Goal: Task Accomplishment & Management: Manage account settings

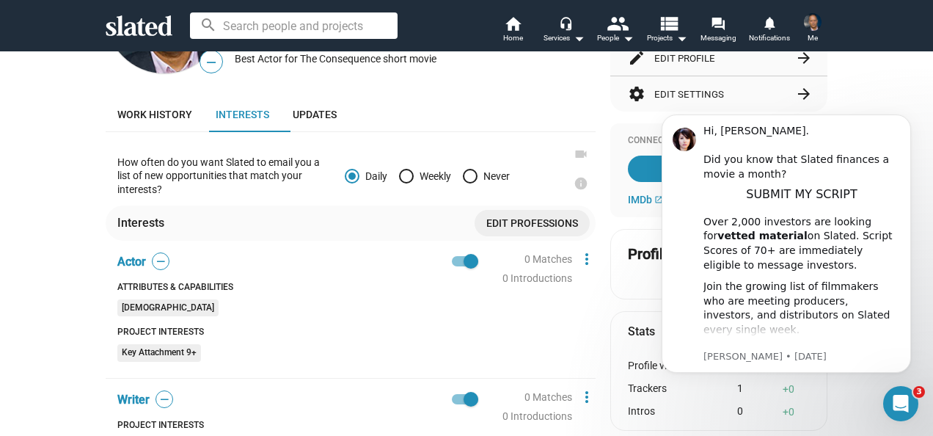
scroll to position [269, 0]
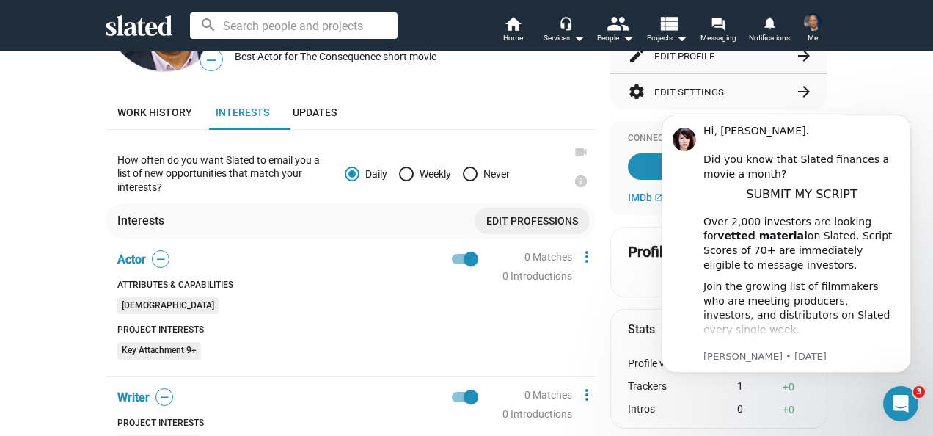
drag, startPoint x: 926, startPoint y: 135, endPoint x: 282, endPoint y: 118, distance: 644.2
click at [909, 402] on div "Open Intercom Messenger" at bounding box center [898, 401] width 48 height 48
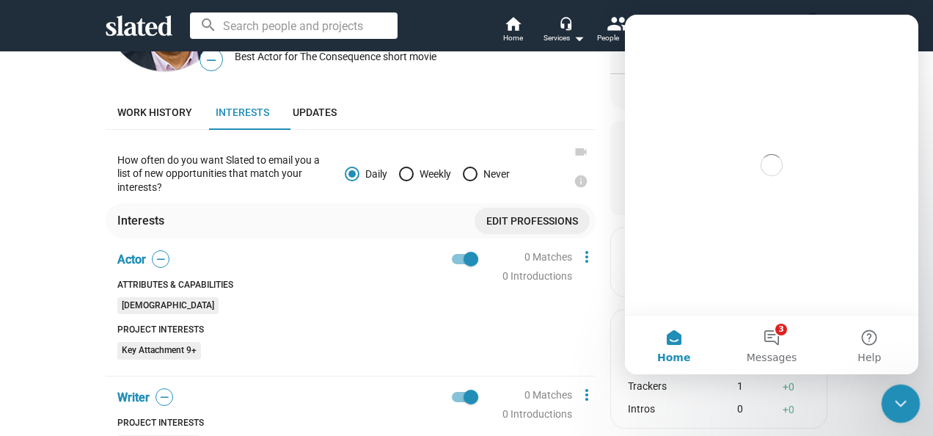
scroll to position [0, 0]
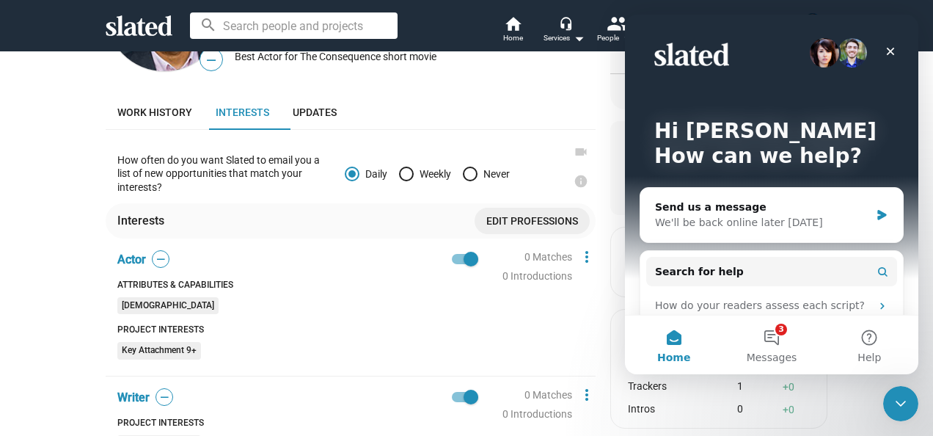
drag, startPoint x: 909, startPoint y: 192, endPoint x: 912, endPoint y: 227, distance: 35.3
click at [912, 227] on div "Hi Kammy How can we help? Send us a message We'll be back online later today Se…" at bounding box center [771, 165] width 293 height 300
click at [772, 339] on button "3 Messages" at bounding box center [771, 344] width 98 height 59
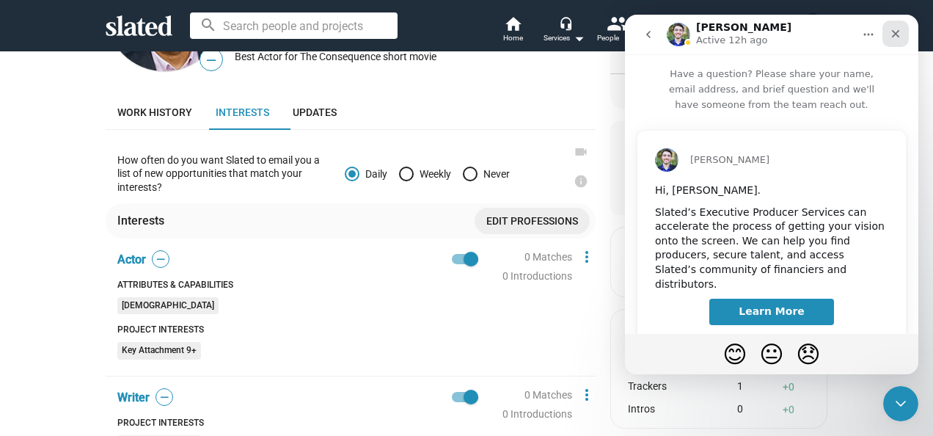
click at [895, 35] on icon "Close" at bounding box center [896, 34] width 12 height 12
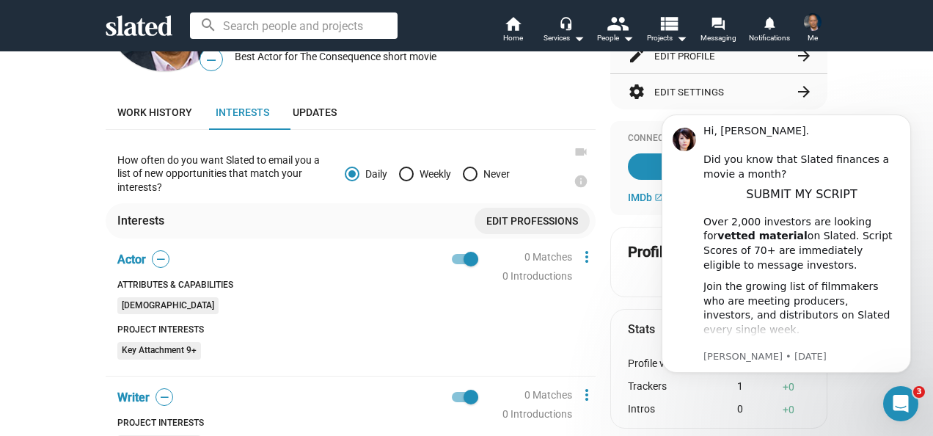
scroll to position [478, 0]
drag, startPoint x: 918, startPoint y: 230, endPoint x: 918, endPoint y: 252, distance: 22.0
click at [918, 252] on div "Hi, Kammy. ​ Did you know that Slated finances a movie a month? SUBMIT MY SCRIP…" at bounding box center [786, 280] width 270 height 183
click at [160, 258] on span "—" at bounding box center [161, 259] width 16 height 14
click at [584, 258] on mat-icon "more_vert" at bounding box center [587, 257] width 18 height 18
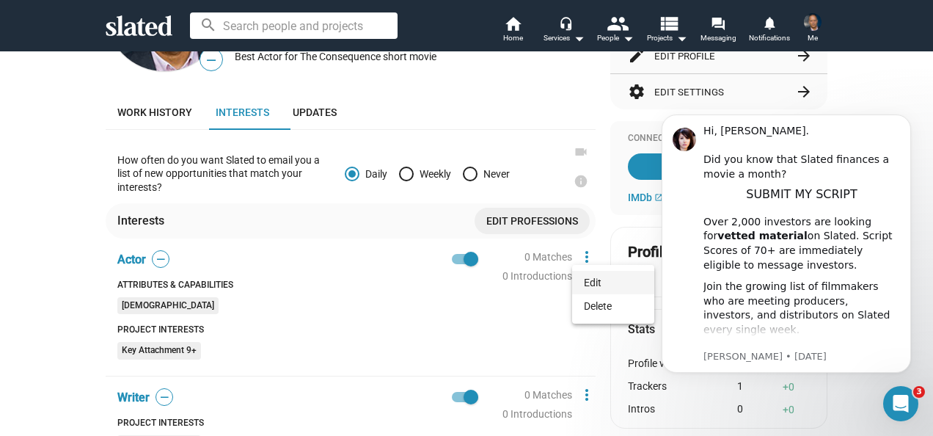
click at [590, 282] on button "Edit" at bounding box center [613, 282] width 82 height 23
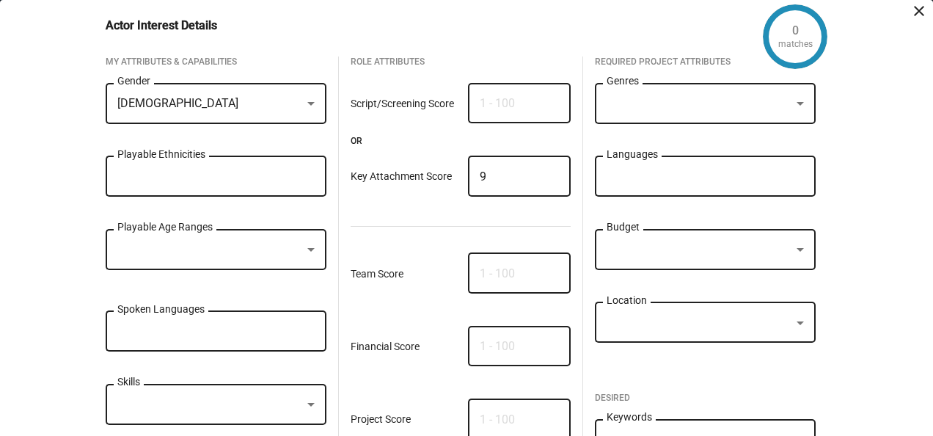
click at [275, 182] on input "Playable Ethnicities" at bounding box center [218, 176] width 197 height 13
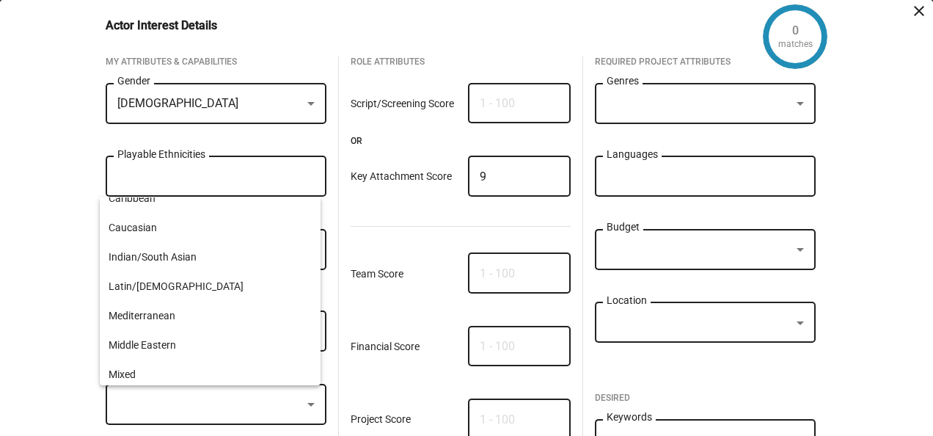
scroll to position [78, 0]
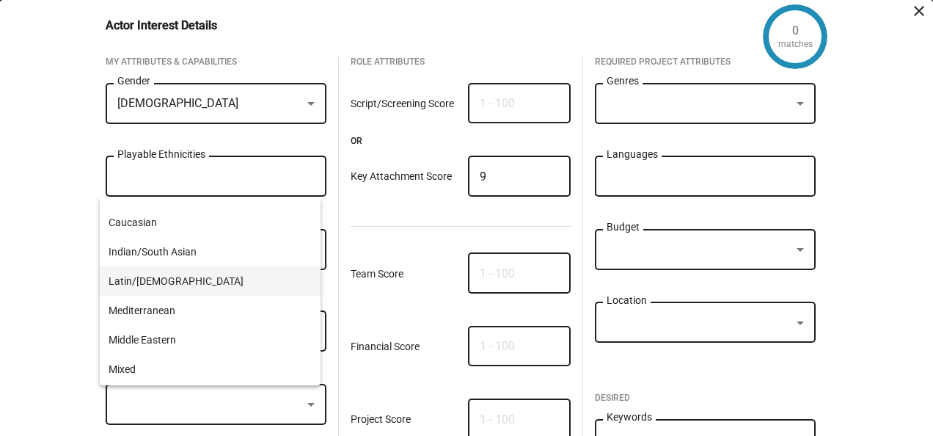
click at [179, 277] on span "Latin/Hispanic" at bounding box center [210, 280] width 203 height 29
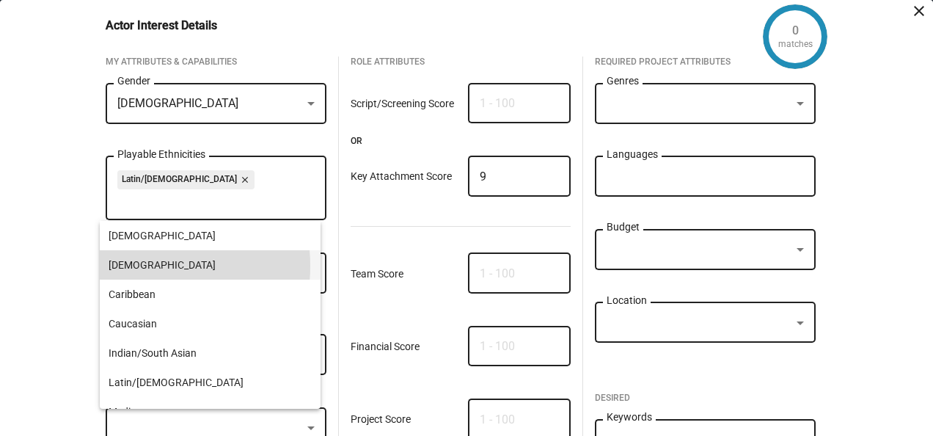
click at [142, 266] on span "Asian" at bounding box center [210, 264] width 203 height 29
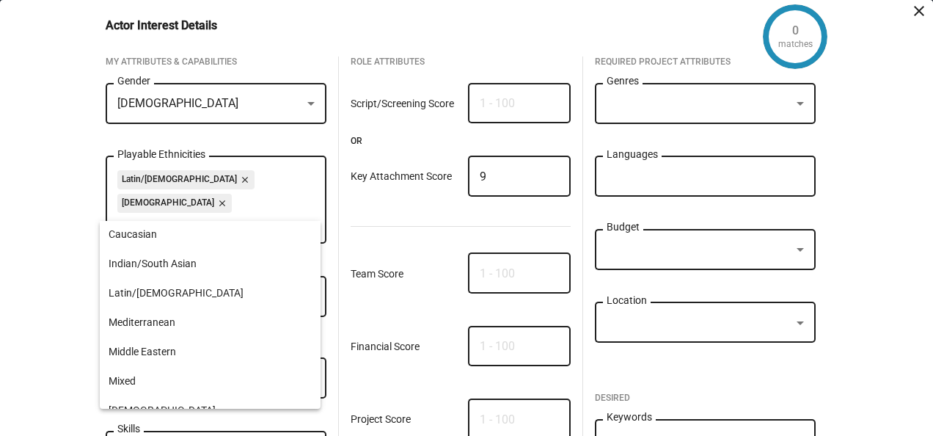
scroll to position [90, 0]
click at [155, 346] on span "Middle Eastern" at bounding box center [210, 350] width 203 height 29
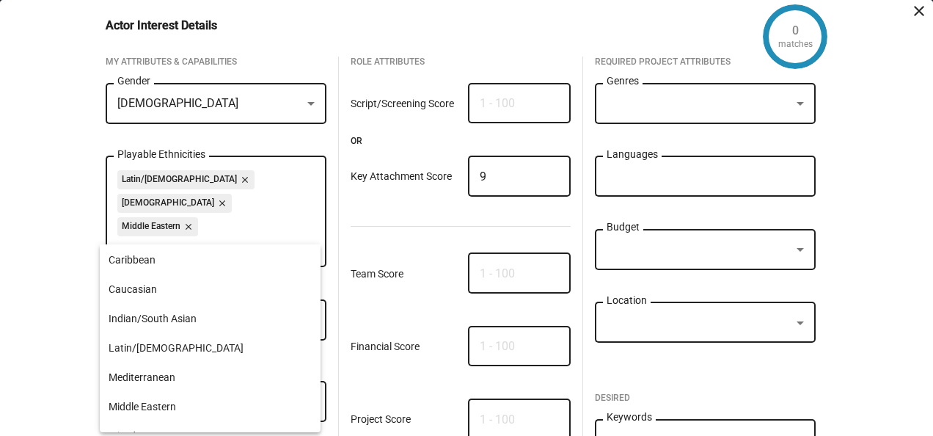
scroll to position [59, 0]
click at [191, 312] on span "Indian/South Asian" at bounding box center [210, 317] width 203 height 29
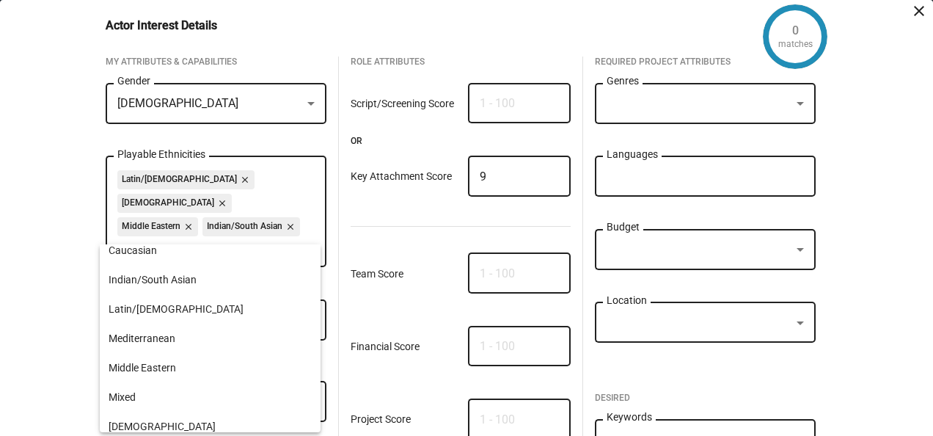
scroll to position [116, 0]
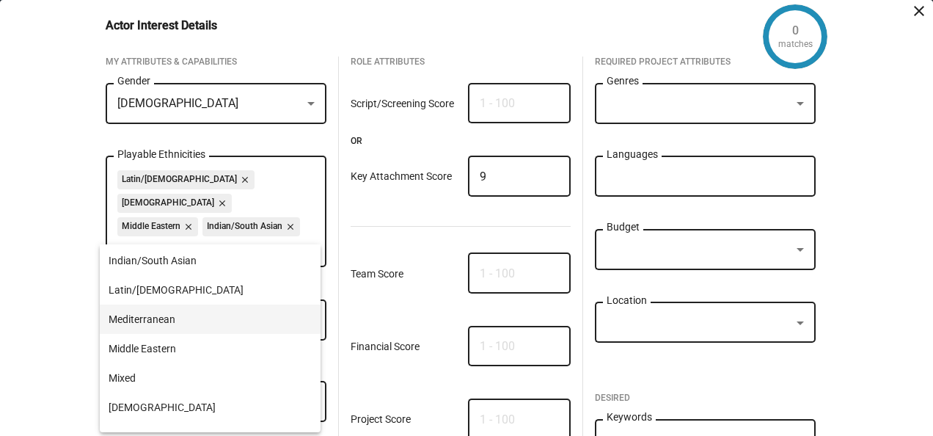
click at [175, 319] on span "Mediterranean" at bounding box center [210, 318] width 203 height 29
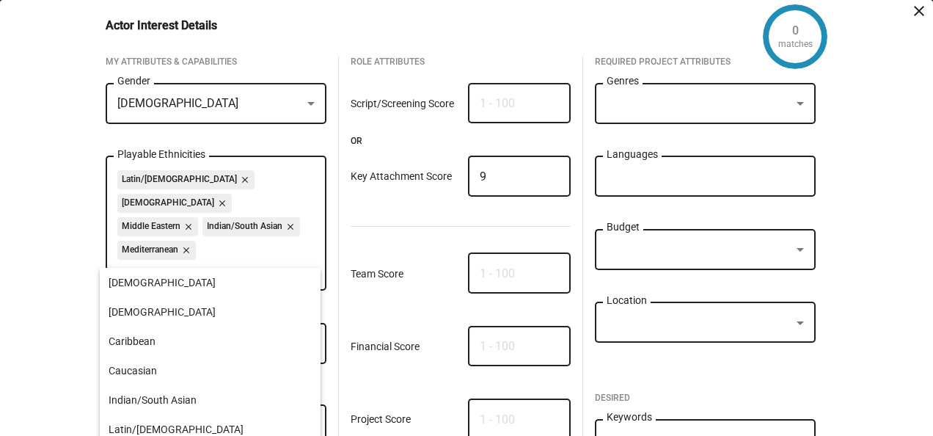
click at [367, 213] on div "Key Attachment Score 9" at bounding box center [461, 183] width 221 height 61
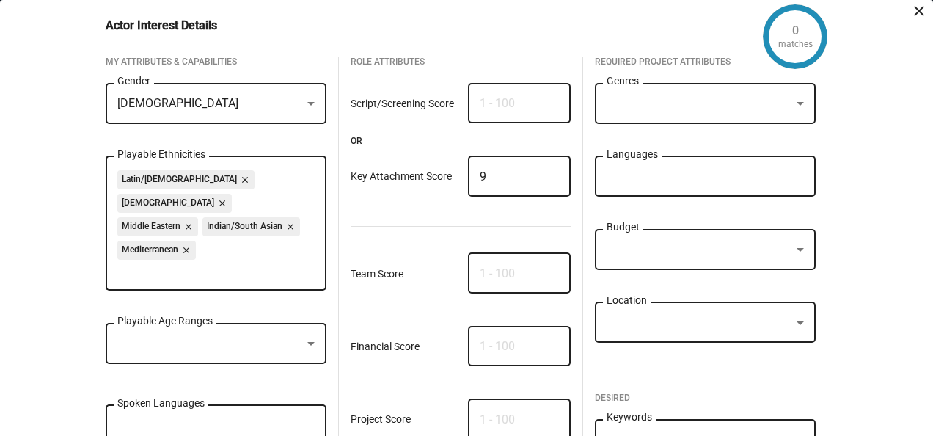
click at [307, 342] on div at bounding box center [310, 344] width 7 height 4
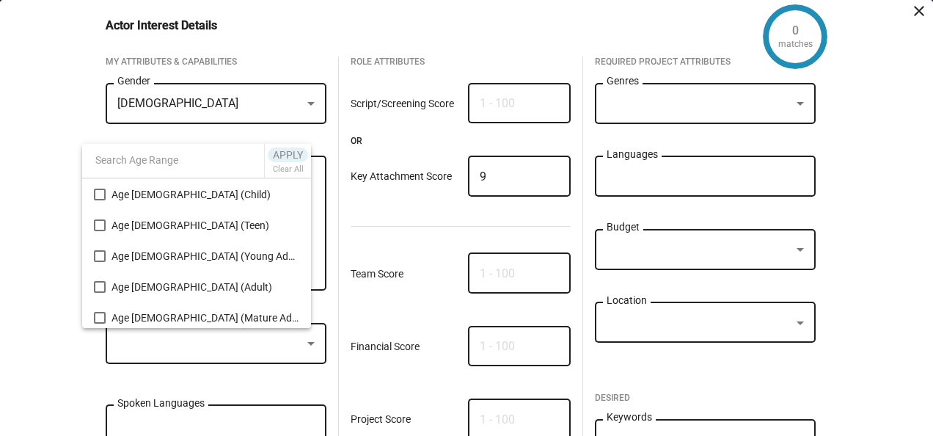
scroll to position [59, 0]
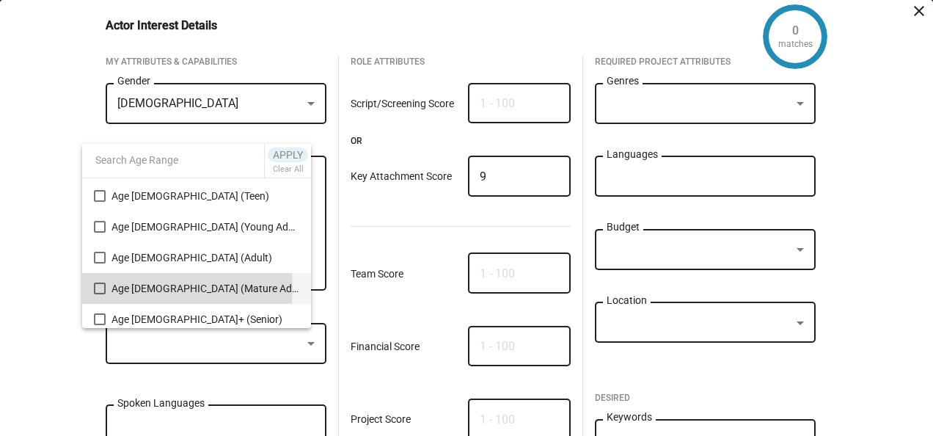
click at [123, 287] on span "Age 50-65 (Mature Adult)" at bounding box center [205, 288] width 188 height 31
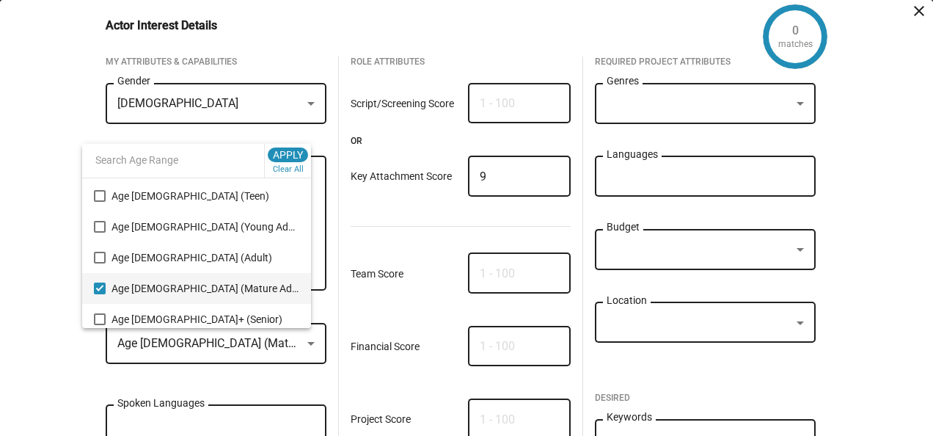
click at [318, 354] on div at bounding box center [466, 218] width 933 height 436
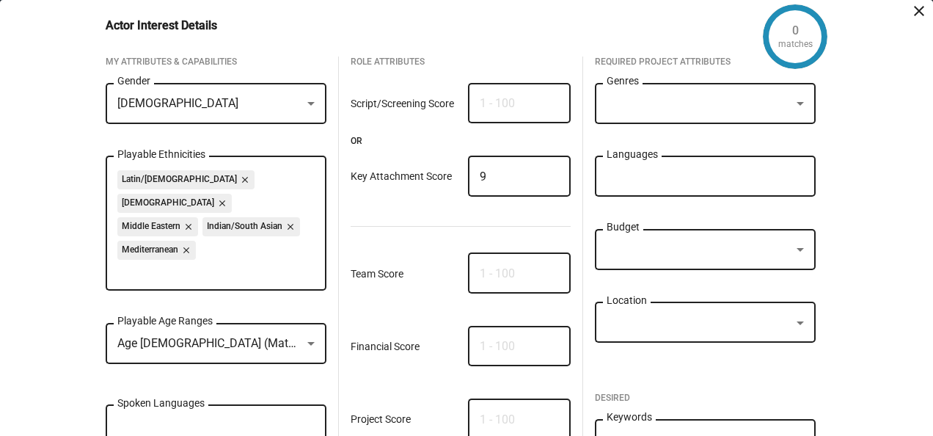
click at [250, 411] on div "Spoken Languages" at bounding box center [215, 423] width 197 height 43
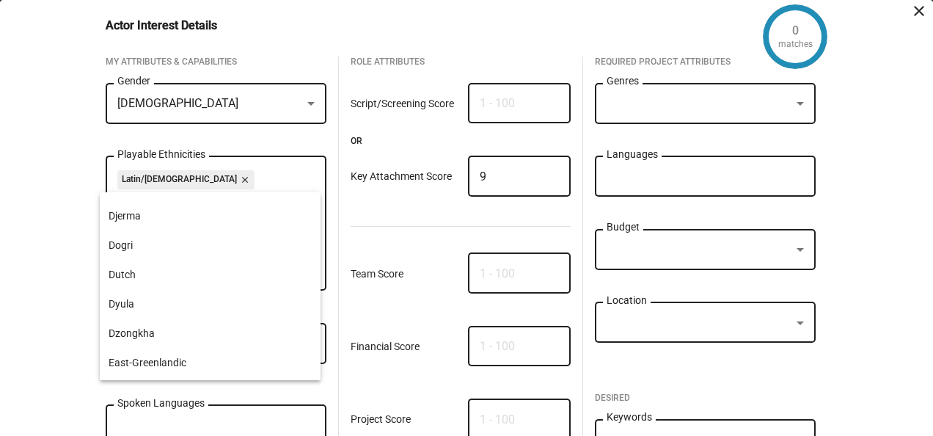
scroll to position [2056, 0]
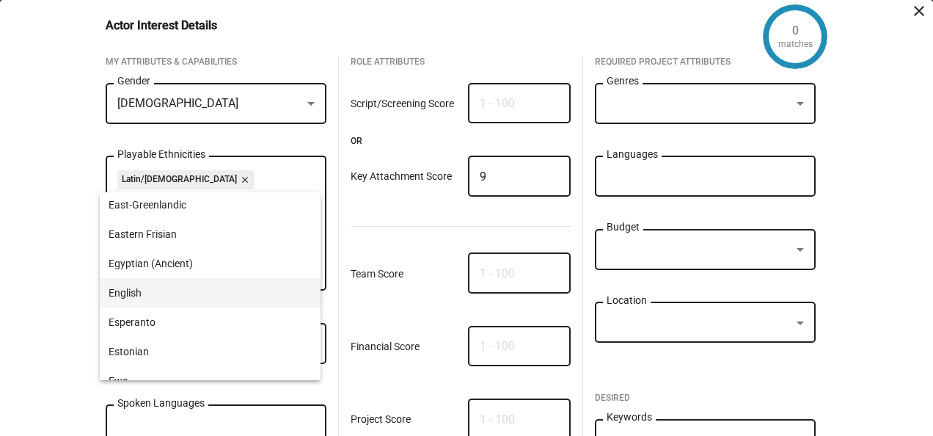
click at [169, 285] on span "English" at bounding box center [210, 292] width 203 height 29
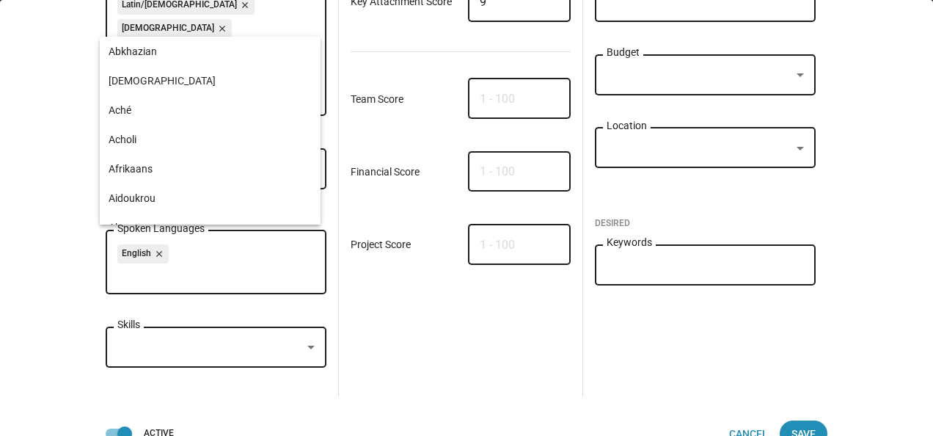
scroll to position [182, 0]
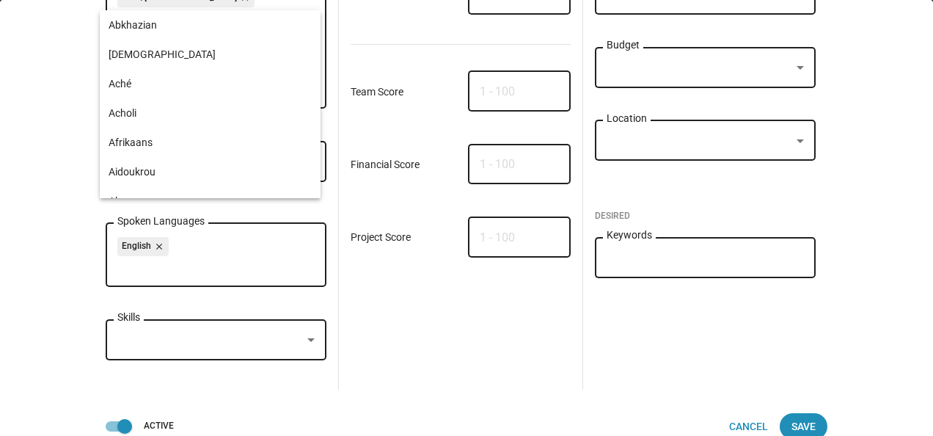
click at [304, 334] on div at bounding box center [310, 340] width 13 height 12
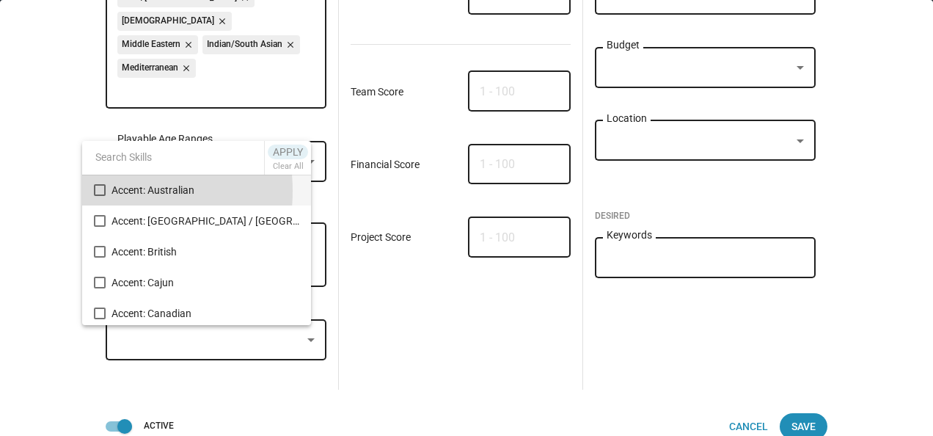
click at [99, 191] on mat-pseudo-checkbox at bounding box center [100, 190] width 12 height 12
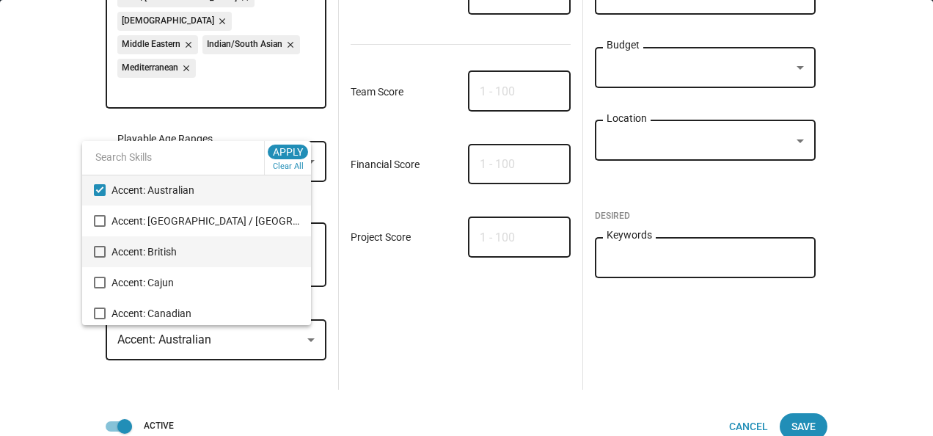
click at [97, 251] on mat-pseudo-checkbox at bounding box center [100, 252] width 12 height 12
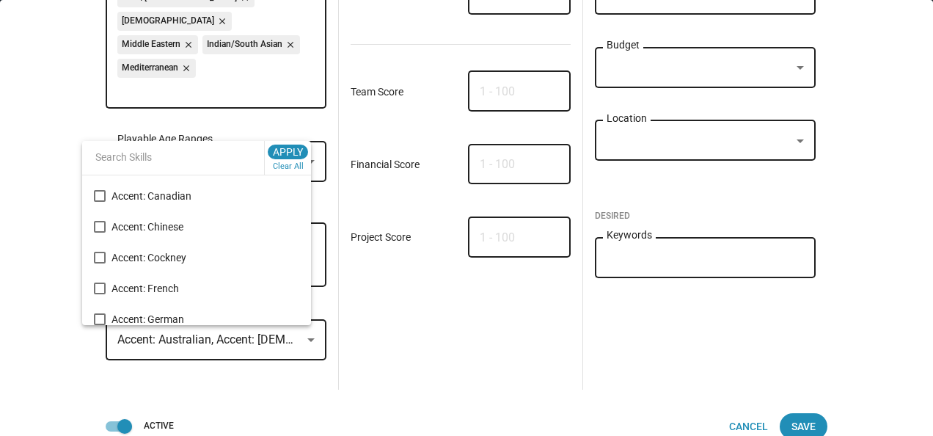
scroll to position [147, 0]
click at [98, 229] on mat-pseudo-checkbox at bounding box center [100, 228] width 12 height 12
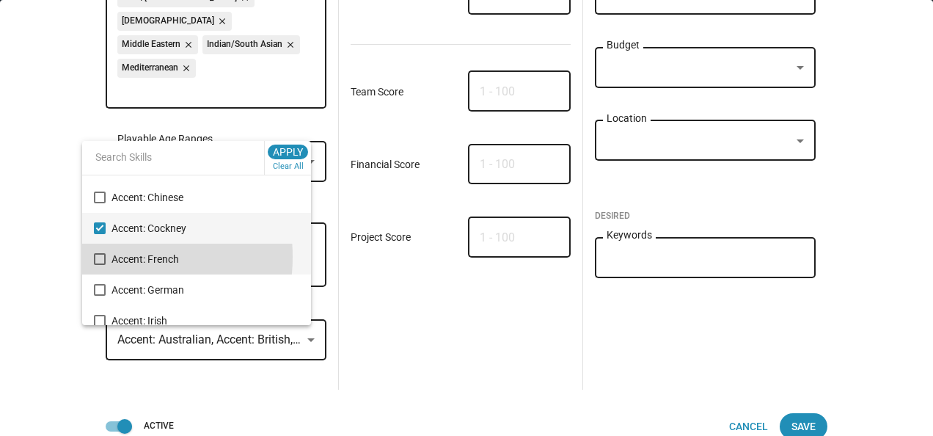
click at [101, 257] on mat-pseudo-checkbox at bounding box center [100, 259] width 12 height 12
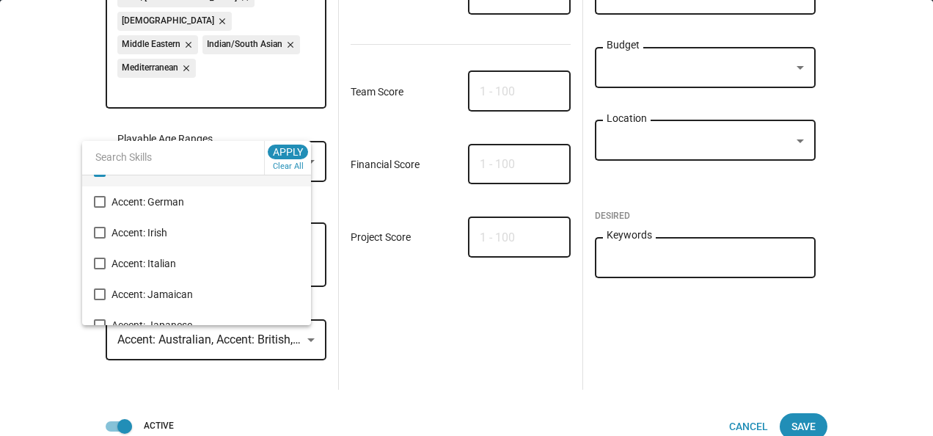
scroll to position [264, 0]
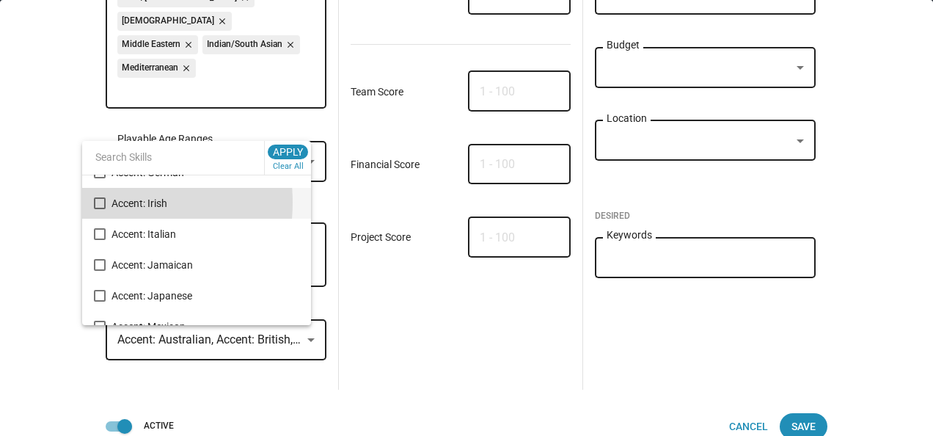
click at [101, 202] on mat-pseudo-checkbox at bounding box center [100, 203] width 12 height 12
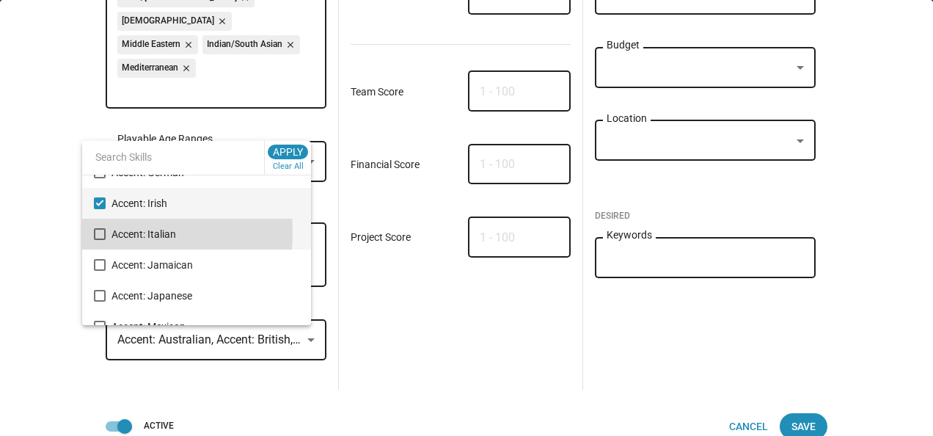
click at [102, 233] on mat-pseudo-checkbox at bounding box center [100, 234] width 12 height 12
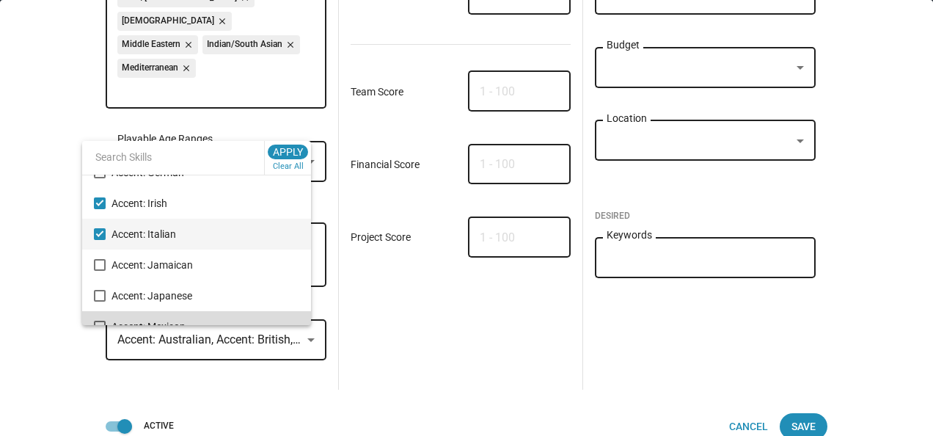
click at [291, 315] on mat-option "Accent: Mexican" at bounding box center [196, 326] width 229 height 31
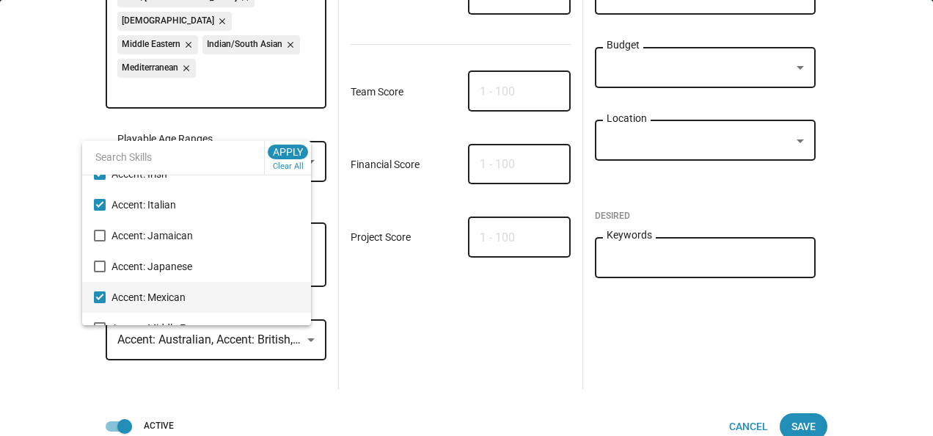
scroll to position [410, 0]
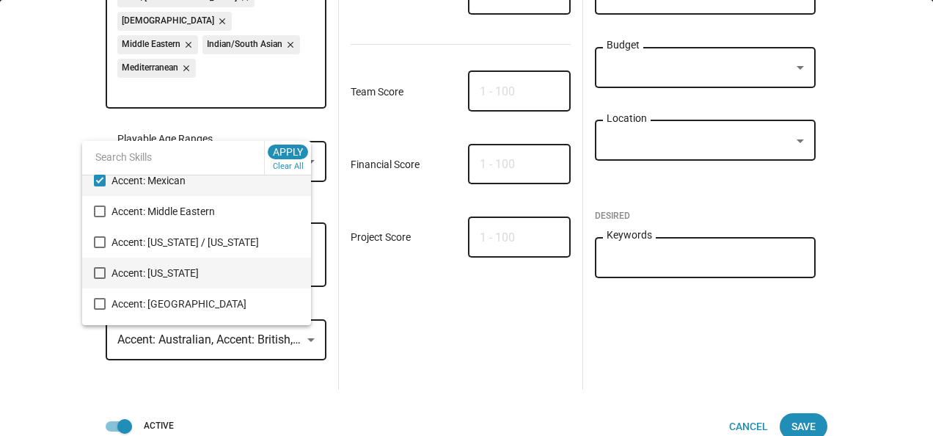
click at [101, 272] on mat-pseudo-checkbox at bounding box center [100, 273] width 12 height 12
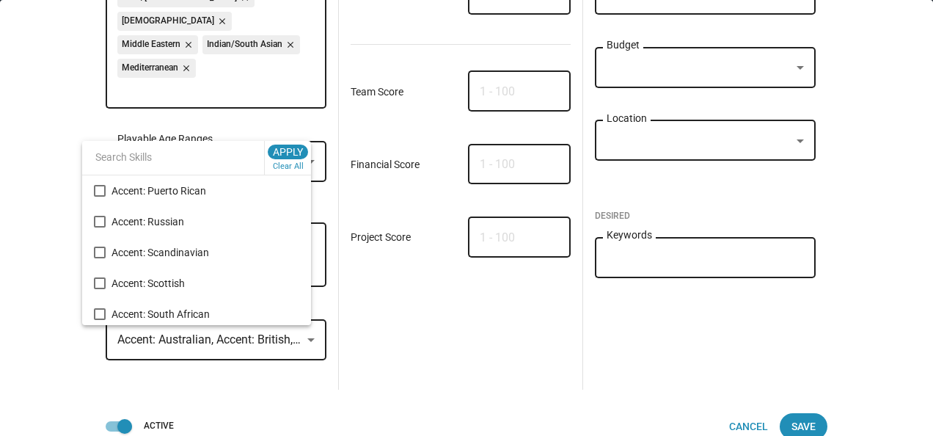
scroll to position [645, 0]
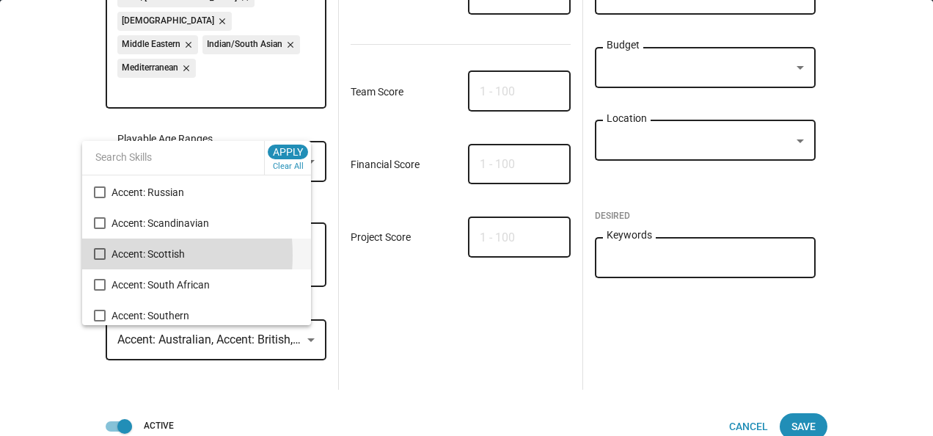
click at [94, 255] on mat-pseudo-checkbox at bounding box center [100, 254] width 12 height 12
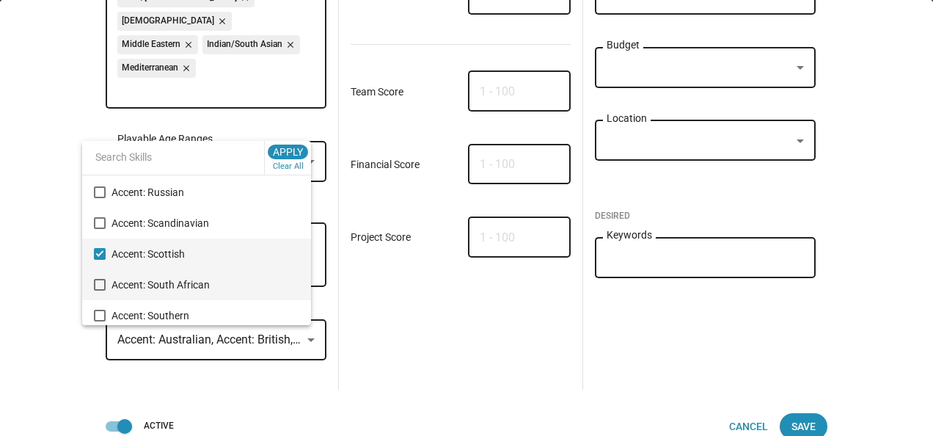
click at [103, 283] on mat-pseudo-checkbox at bounding box center [100, 285] width 12 height 12
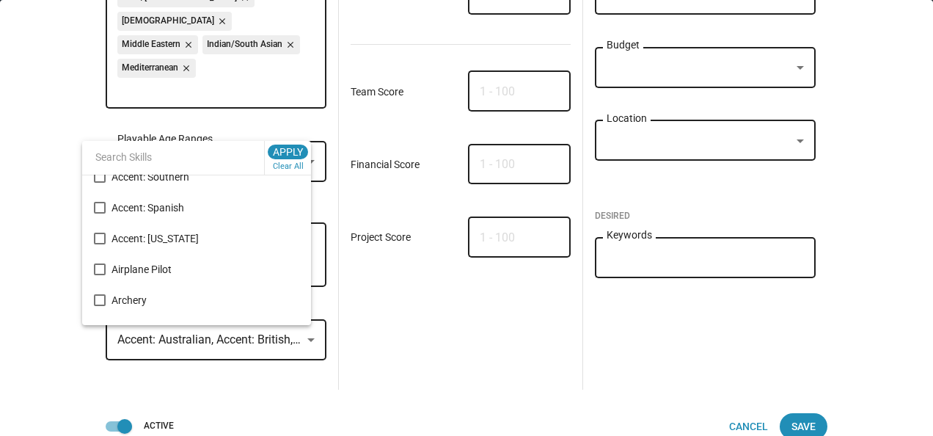
scroll to position [791, 0]
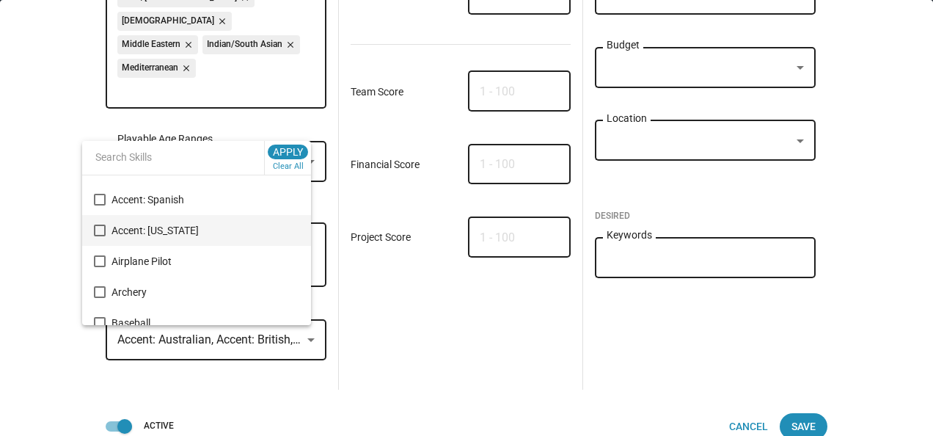
click at [100, 230] on mat-pseudo-checkbox at bounding box center [100, 230] width 12 height 12
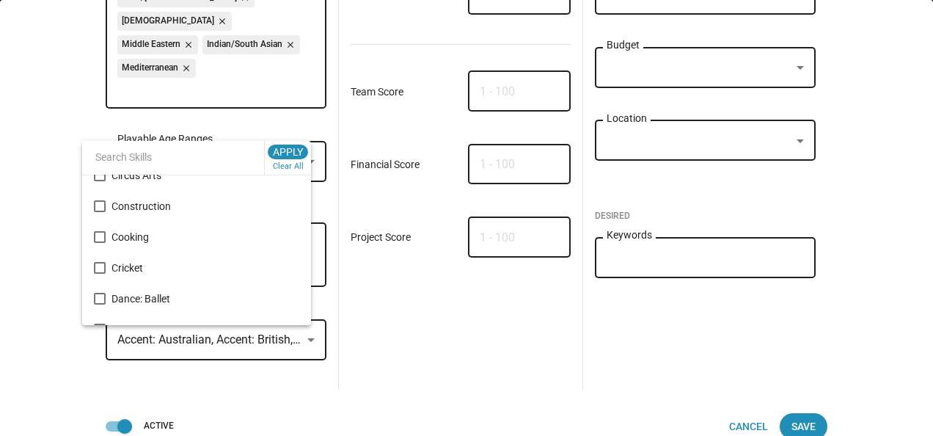
scroll to position [1133, 0]
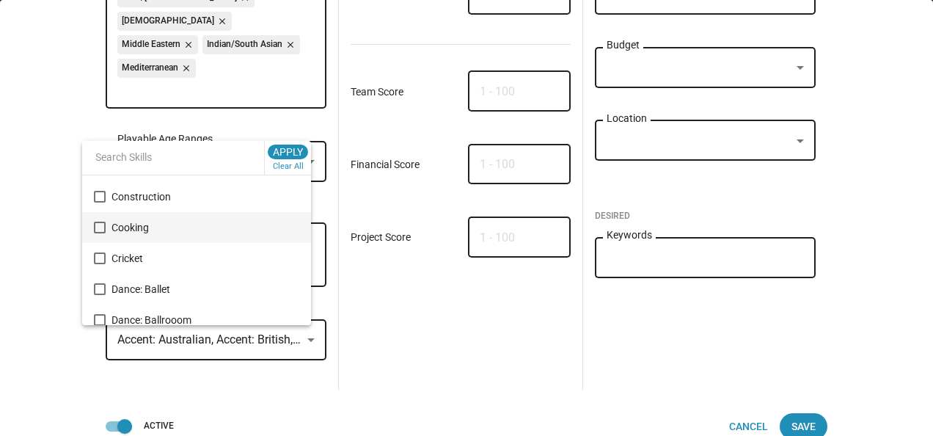
click at [100, 227] on mat-pseudo-checkbox at bounding box center [100, 227] width 12 height 12
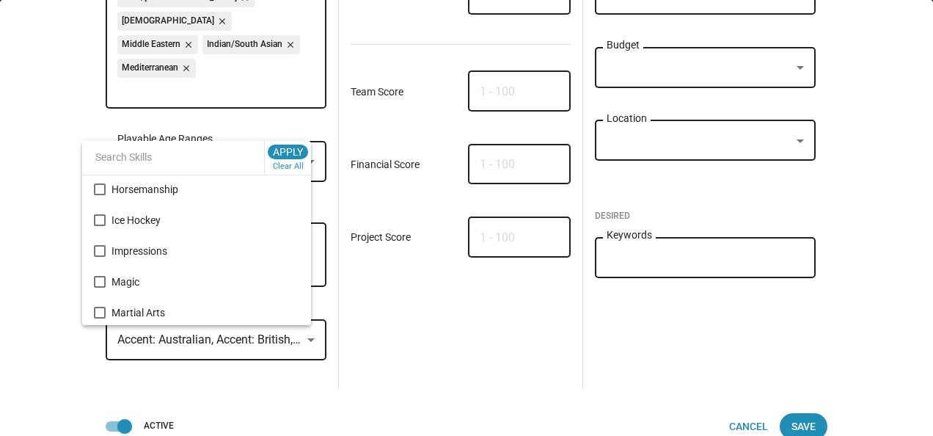
scroll to position [2013, 0]
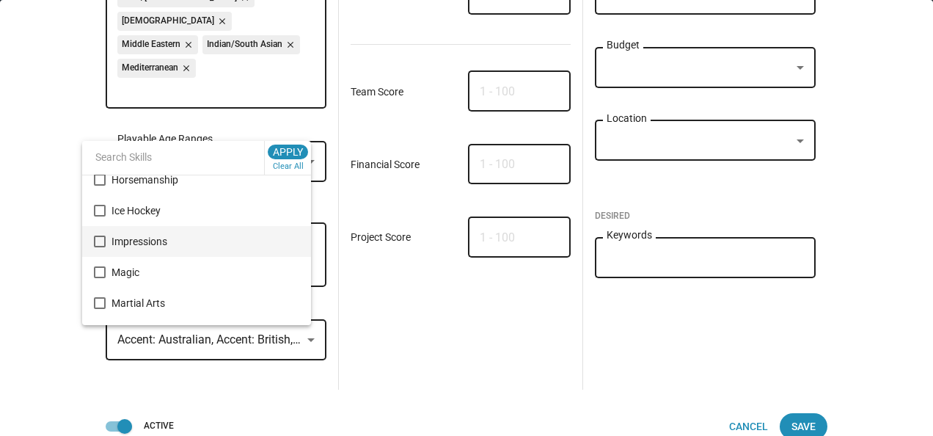
click at [104, 242] on mat-pseudo-checkbox at bounding box center [100, 241] width 12 height 12
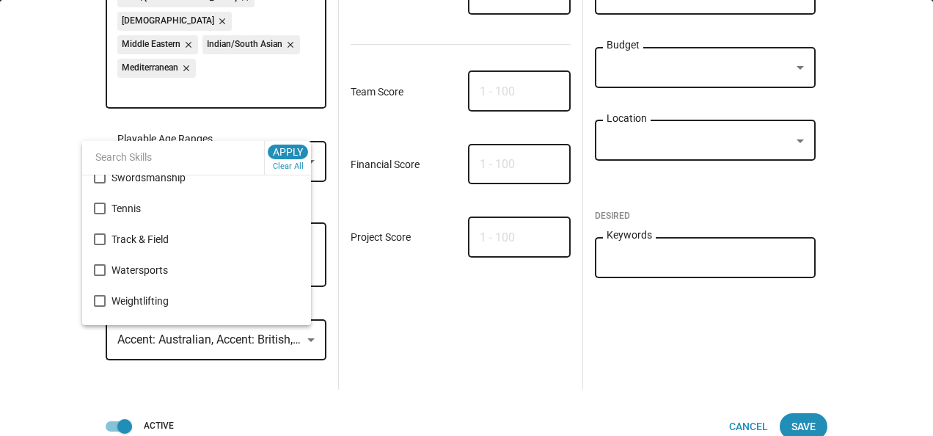
scroll to position [3022, 0]
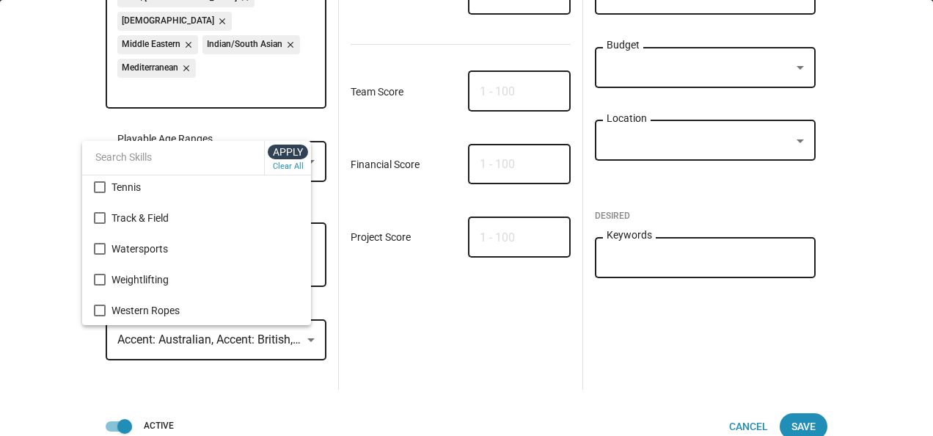
click at [283, 151] on span "Apply" at bounding box center [288, 151] width 30 height 15
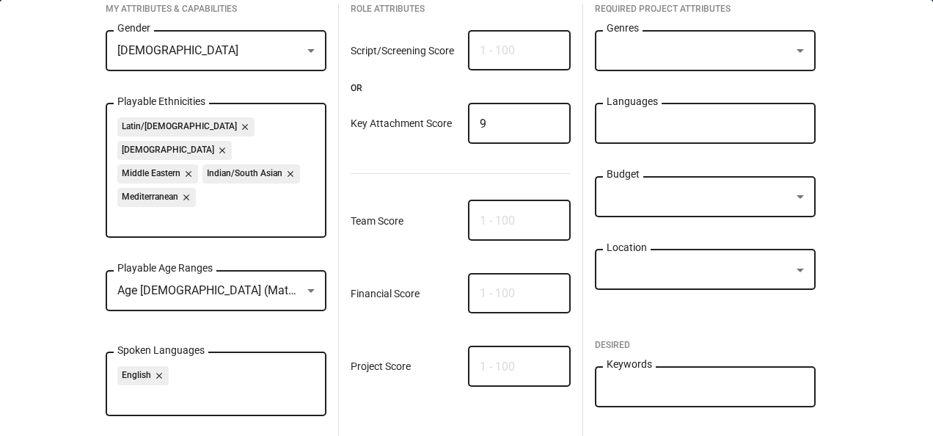
scroll to position [0, 0]
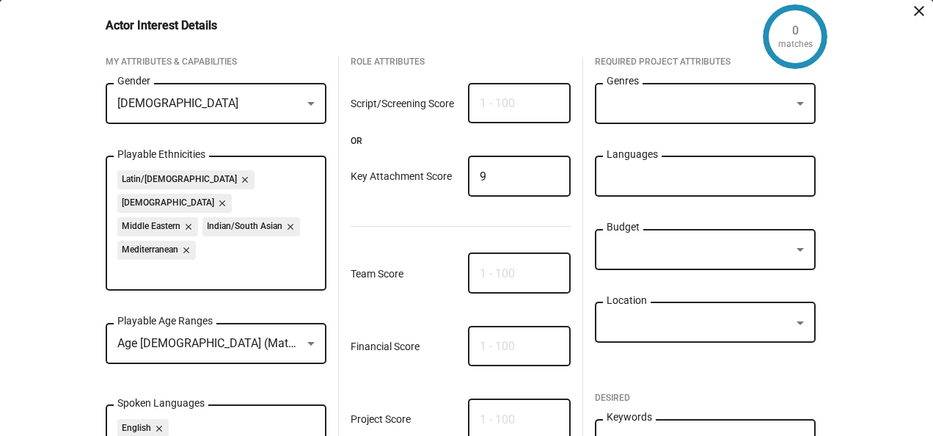
click at [797, 104] on div at bounding box center [800, 104] width 7 height 4
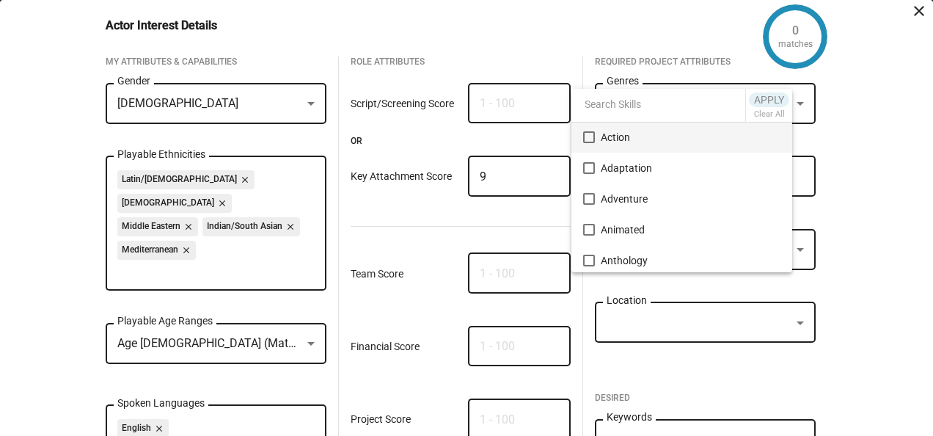
click at [525, 94] on div at bounding box center [466, 218] width 933 height 436
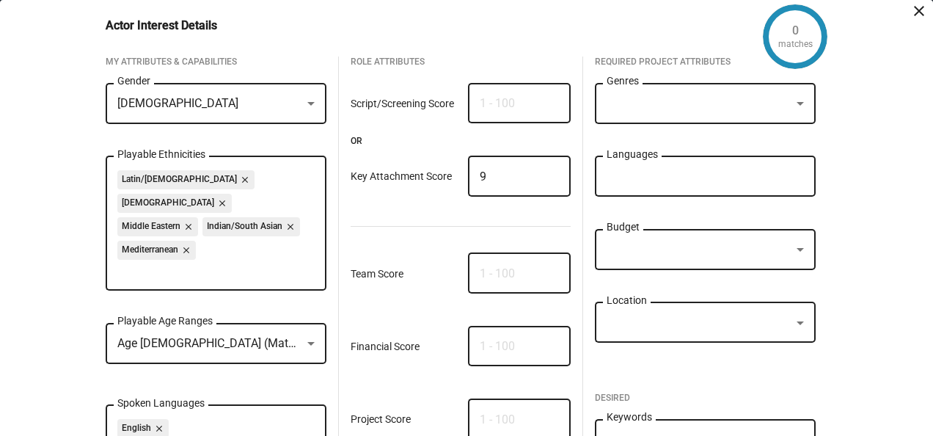
click at [797, 103] on div at bounding box center [800, 104] width 7 height 4
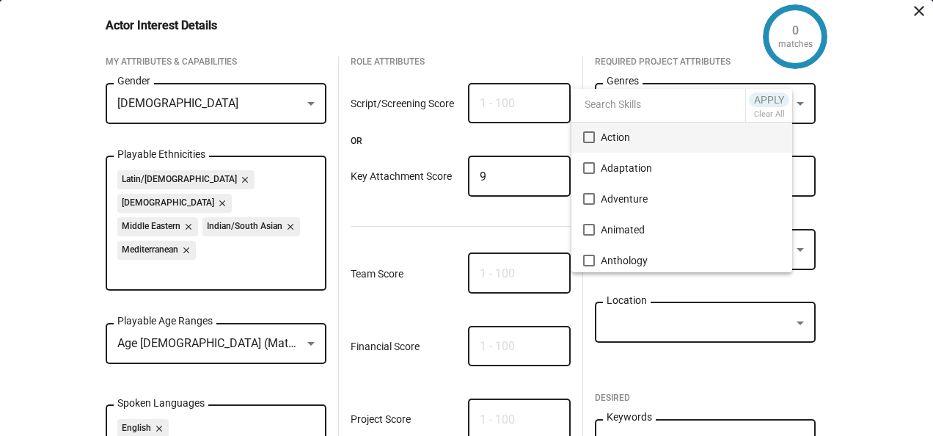
click at [477, 106] on div at bounding box center [466, 218] width 933 height 436
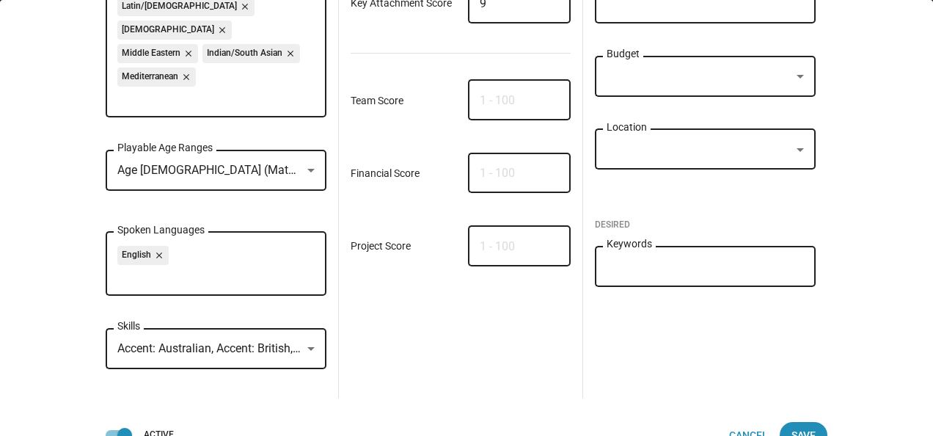
scroll to position [182, 0]
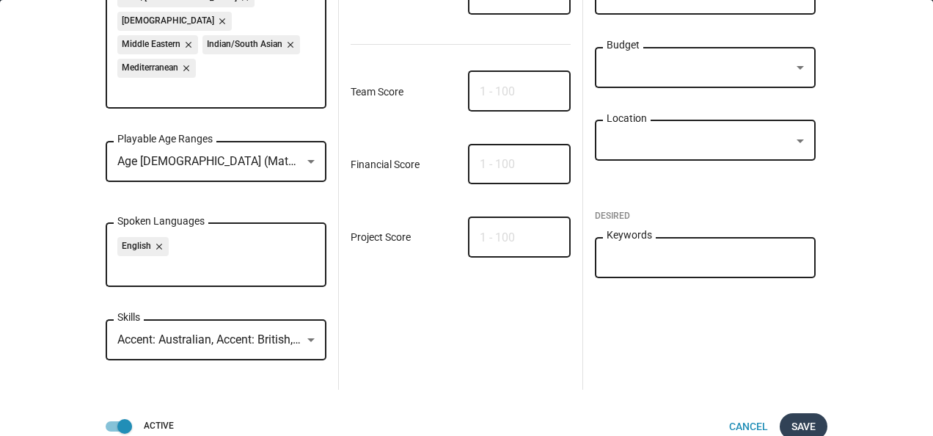
click at [808, 413] on span "Save" at bounding box center [803, 426] width 24 height 26
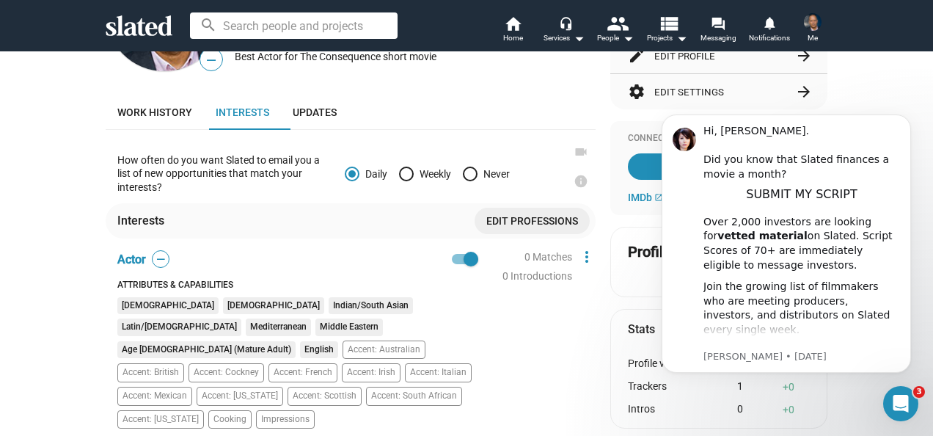
drag, startPoint x: 918, startPoint y: 219, endPoint x: 923, endPoint y: 296, distance: 78.0
click at [923, 296] on body "Hi, Kammy. ​ Did you know that Slated finances a movie a month? SUBMIT MY SCRIP…" at bounding box center [786, 262] width 282 height 321
click at [174, 435] on div "Project Interests" at bounding box center [297, 445] width 361 height 12
drag, startPoint x: 920, startPoint y: 178, endPoint x: 912, endPoint y: 240, distance: 62.1
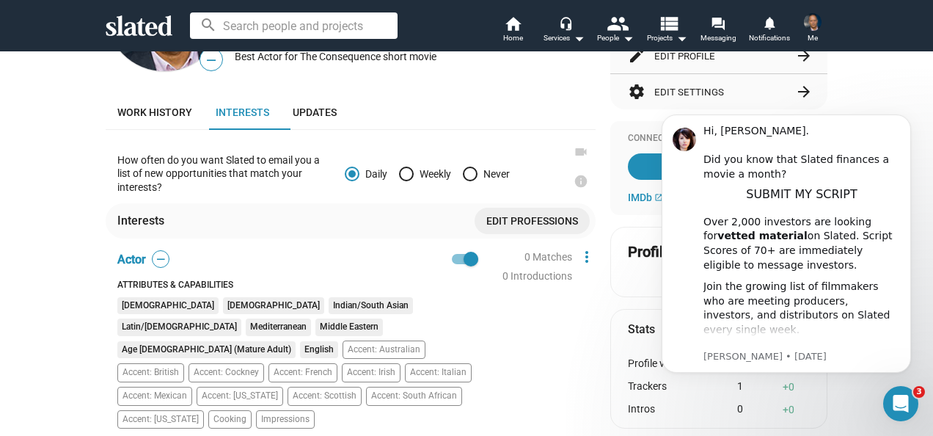
click at [912, 240] on body "Hi, Kammy. ​ Did you know that Slated finances a movie a month? SUBMIT MY SCRIP…" at bounding box center [786, 262] width 282 height 321
drag, startPoint x: 918, startPoint y: 223, endPoint x: 924, endPoint y: 268, distance: 45.1
click at [924, 268] on body "Hi, Kammy. ​ Did you know that Slated finances a movie a month? SUBMIT MY SCRIP…" at bounding box center [786, 262] width 282 height 321
click at [917, 304] on body "Hi, Kammy. ​ Did you know that Slated finances a movie a month? SUBMIT MY SCRIP…" at bounding box center [786, 262] width 282 height 321
click at [909, 117] on icon "Dismiss notification" at bounding box center [907, 118] width 8 height 8
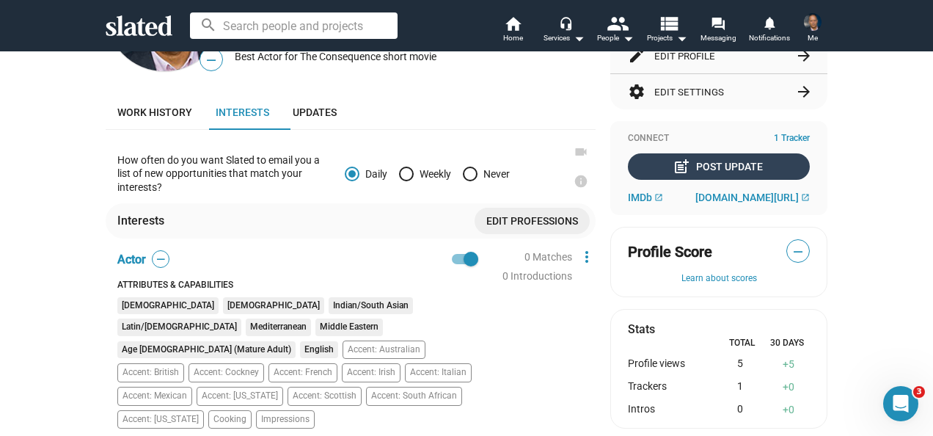
click at [717, 164] on div "post_add Post Update" at bounding box center [719, 166] width 87 height 26
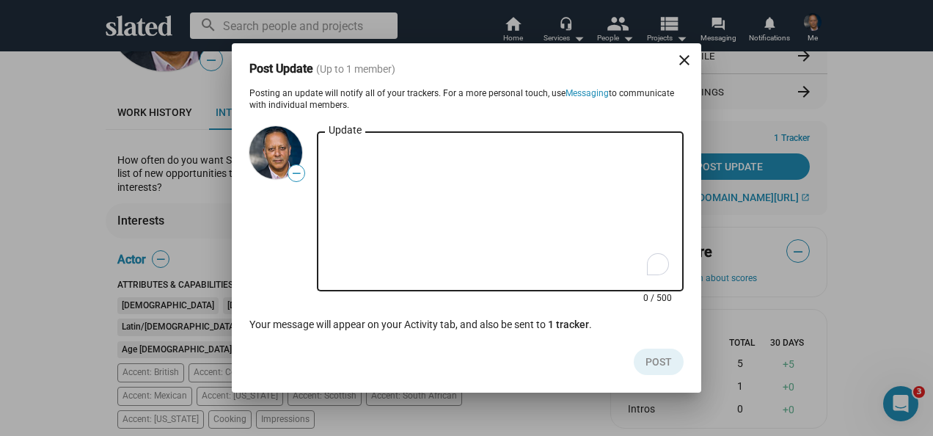
click at [337, 164] on textarea "Update" at bounding box center [500, 212] width 343 height 132
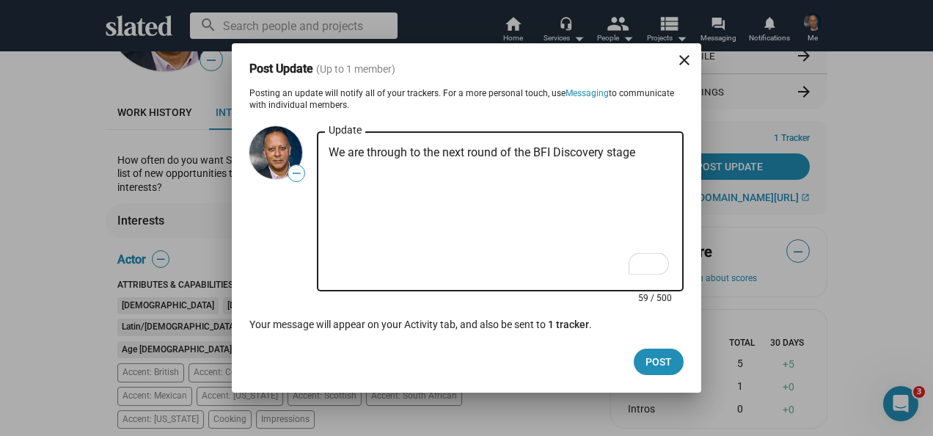
click at [636, 151] on textarea "We are through to the next round of the BFI Discovery stage" at bounding box center [500, 212] width 343 height 132
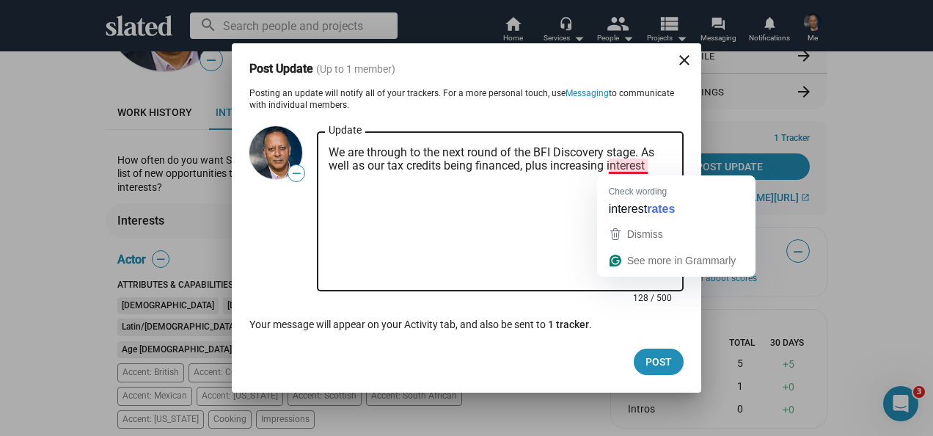
click at [656, 161] on textarea "We are through to the next round of the BFI Discovery stage. As well as our tax…" at bounding box center [500, 212] width 343 height 132
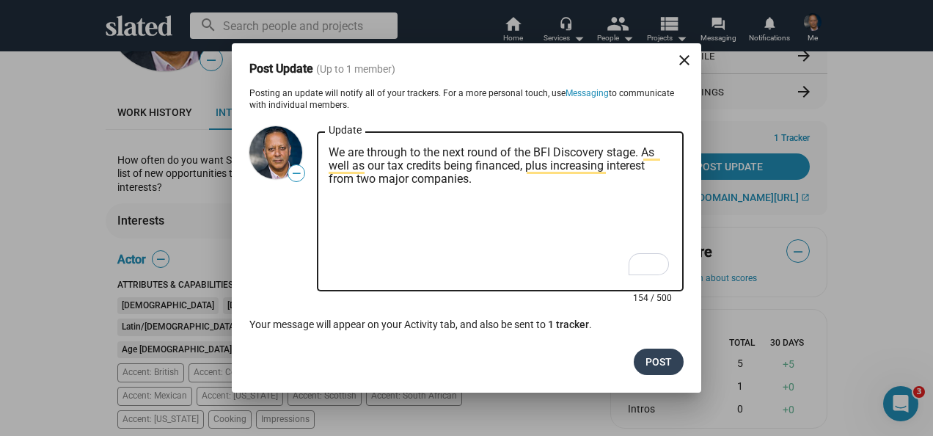
type textarea "We are through to the next round of the BFI Discovery stage. As well as our tax…"
click at [669, 369] on span "Post" at bounding box center [658, 361] width 26 height 26
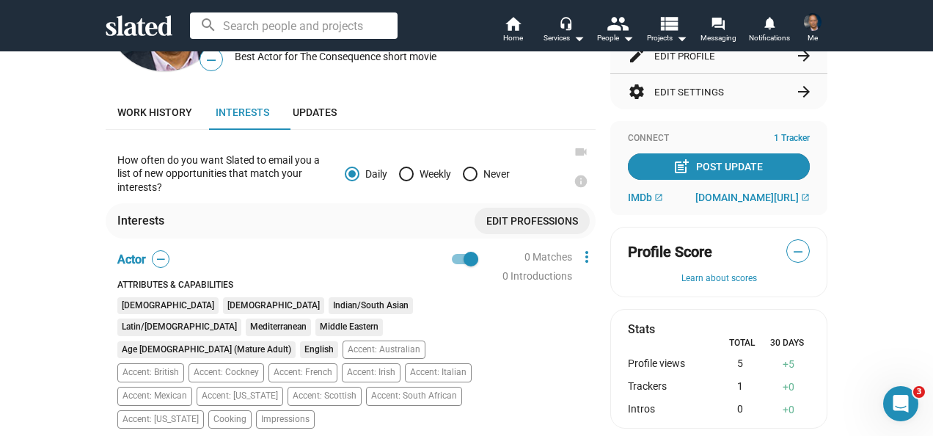
click at [722, 164] on div "post_add Post Update" at bounding box center [719, 166] width 87 height 26
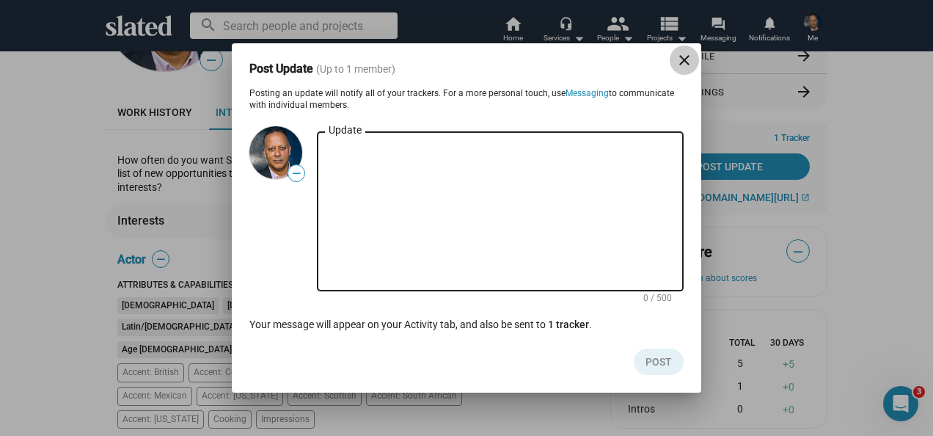
click at [684, 55] on mat-icon "close" at bounding box center [685, 60] width 18 height 18
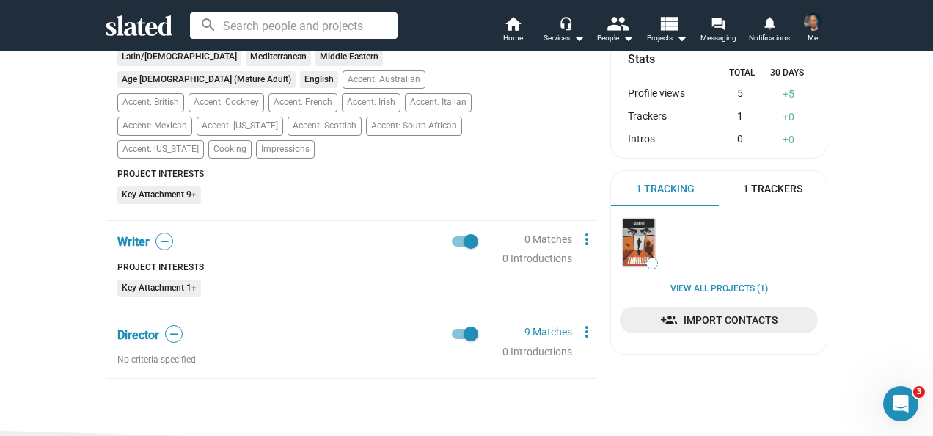
scroll to position [542, 0]
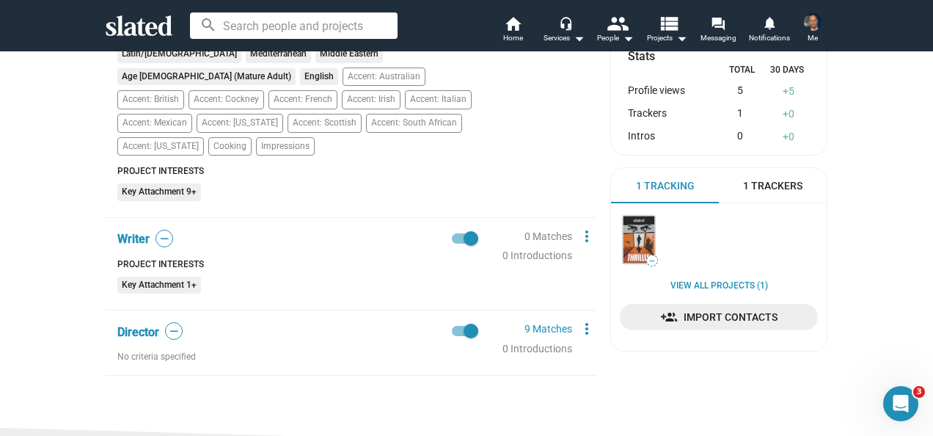
click at [157, 232] on span "—" at bounding box center [164, 239] width 16 height 14
click at [125, 232] on span "Writer" at bounding box center [133, 239] width 32 height 14
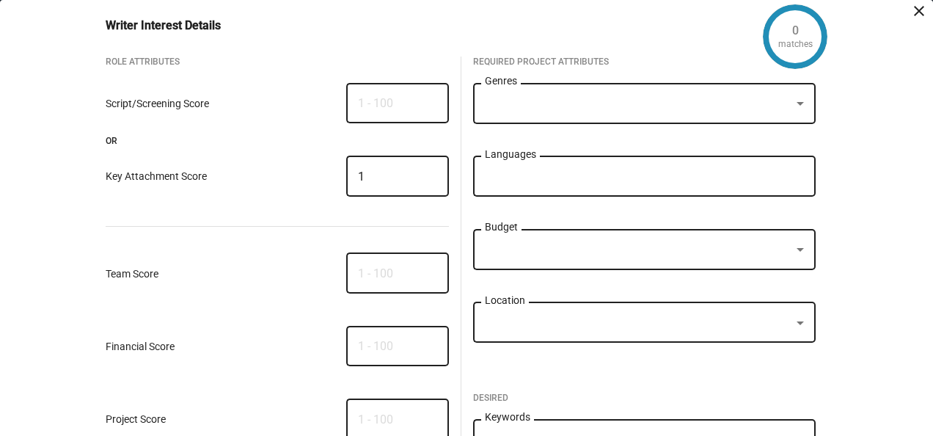
click at [395, 104] on input "number" at bounding box center [397, 103] width 79 height 13
type input "1"
click at [428, 106] on input "1" at bounding box center [397, 103] width 79 height 13
drag, startPoint x: 362, startPoint y: 106, endPoint x: 318, endPoint y: 106, distance: 43.3
click at [318, 106] on div "Script/Screening Score 1" at bounding box center [277, 110] width 343 height 61
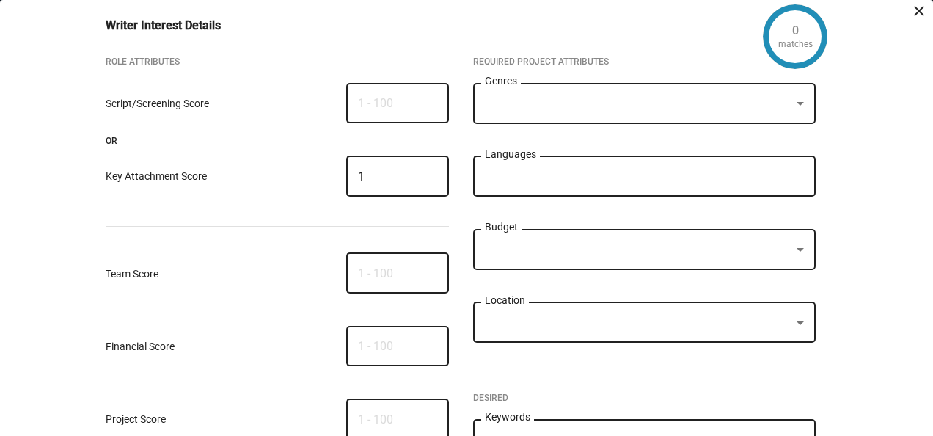
click at [910, 10] on mat-icon "close" at bounding box center [919, 11] width 18 height 18
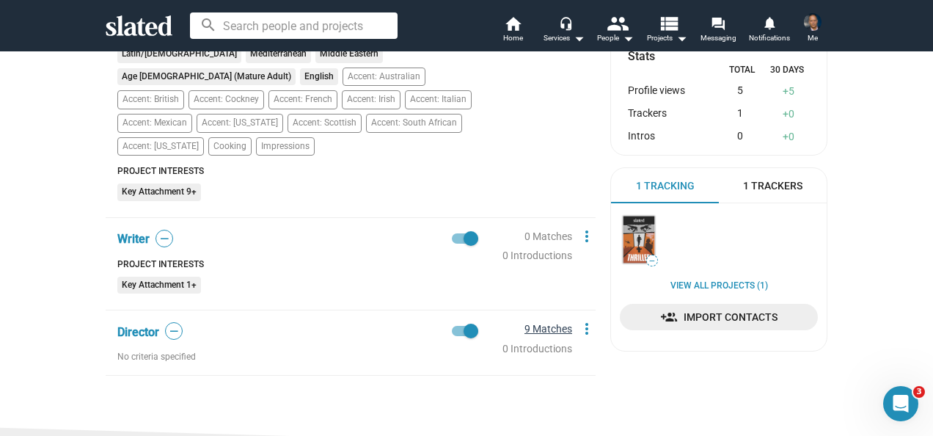
click at [559, 323] on link "9 Matches" at bounding box center [548, 329] width 48 height 12
